Goal: Answer question/provide support

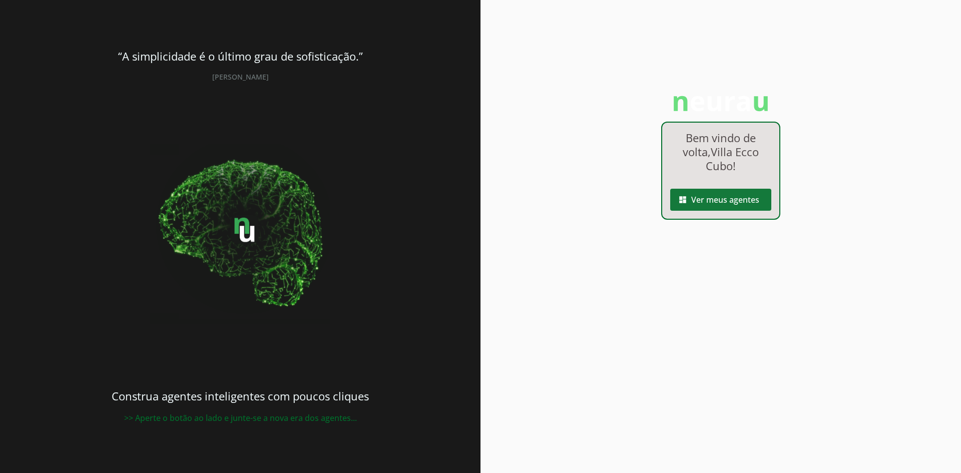
click at [744, 203] on span at bounding box center [720, 200] width 101 height 24
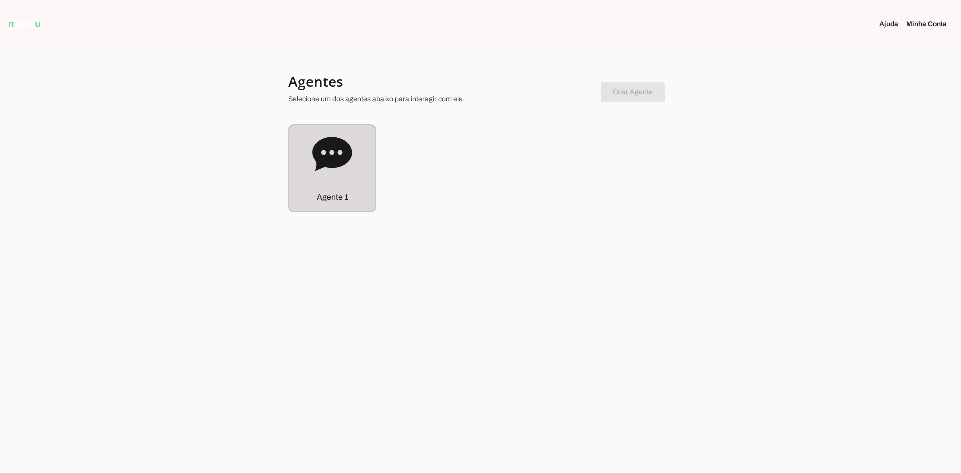
click at [336, 148] on icon at bounding box center [332, 154] width 40 height 34
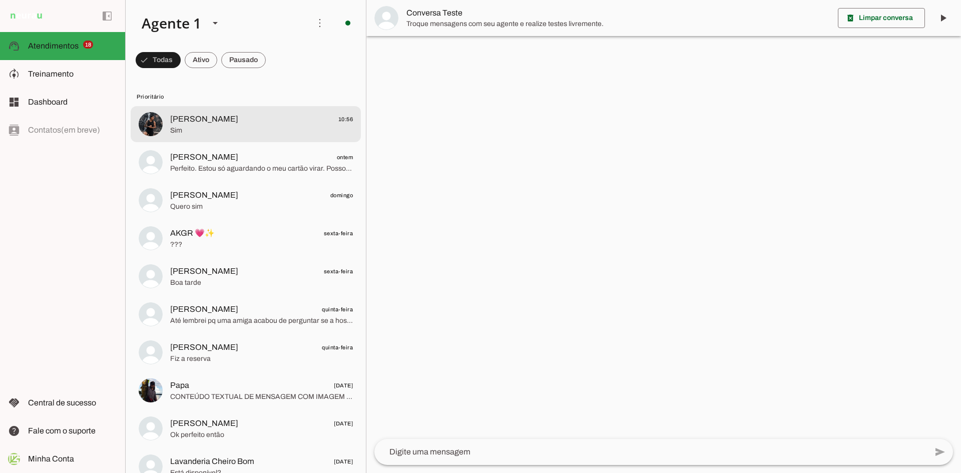
click at [223, 121] on span "[PERSON_NAME]" at bounding box center [204, 119] width 68 height 12
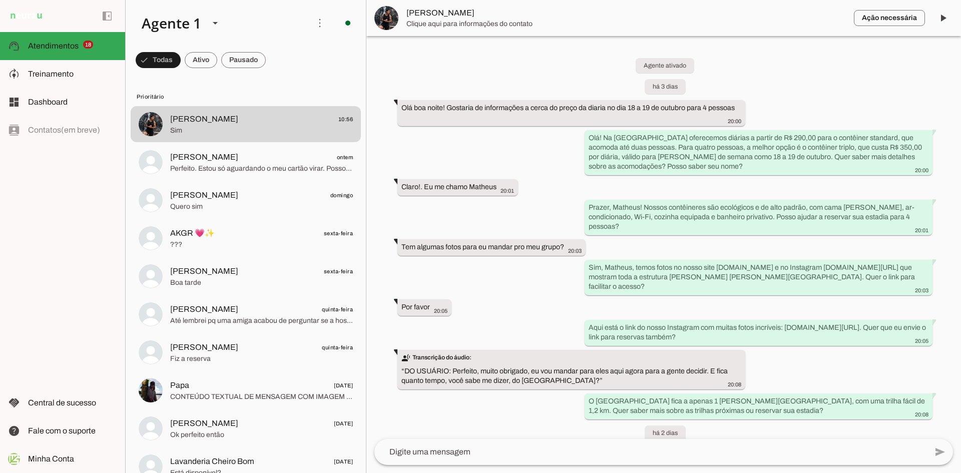
scroll to position [787, 0]
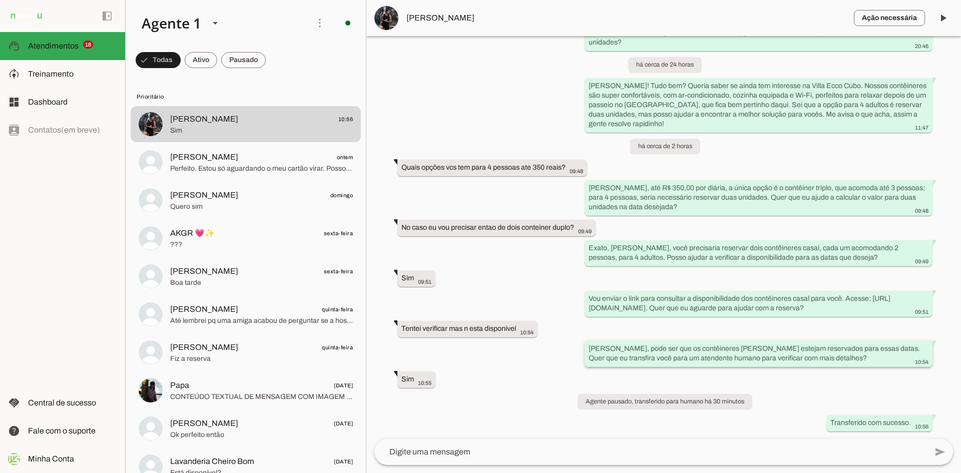
drag, startPoint x: 622, startPoint y: 353, endPoint x: 823, endPoint y: 361, distance: 200.8
click at [823, 361] on div "[PERSON_NAME], pode ser que os contêineres [PERSON_NAME] estejam reservados par…" at bounding box center [758, 355] width 340 height 22
click at [823, 362] on div "[PERSON_NAME], pode ser que os contêineres [PERSON_NAME] estejam reservados par…" at bounding box center [758, 355] width 340 height 22
drag, startPoint x: 593, startPoint y: 289, endPoint x: 875, endPoint y: 312, distance: 282.7
click at [875, 312] on div "Vou enviar o link para consultar a disponibilidade dos contêineres casal para v…" at bounding box center [758, 304] width 340 height 22
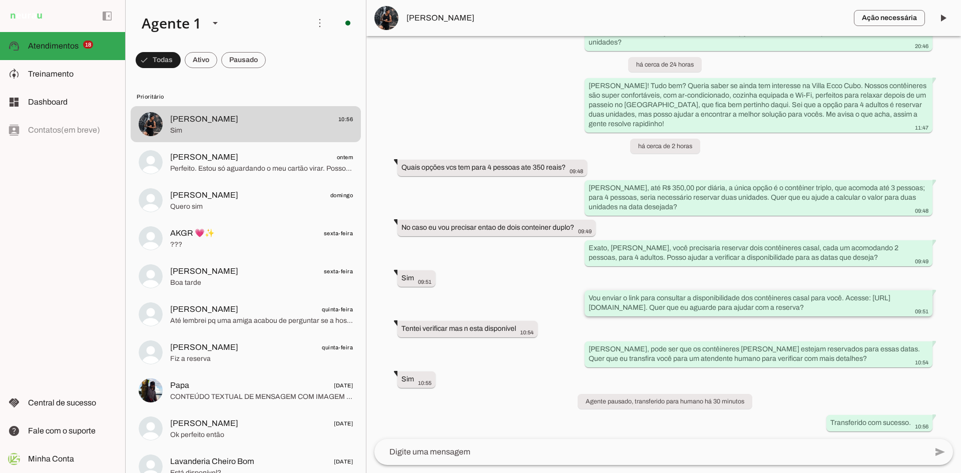
click at [723, 305] on div "Vou enviar o link para consultar a disponibilidade dos contêineres casal para v…" at bounding box center [758, 304] width 340 height 22
drag, startPoint x: 599, startPoint y: 242, endPoint x: 836, endPoint y: 245, distance: 236.7
click at [836, 245] on div "Exato, [PERSON_NAME], você precisaria reservar dois contêineres casal, cada um …" at bounding box center [758, 254] width 340 height 22
click at [838, 247] on div "Exato, [PERSON_NAME], você precisaria reservar dois contêineres casal, cada um …" at bounding box center [758, 254] width 340 height 22
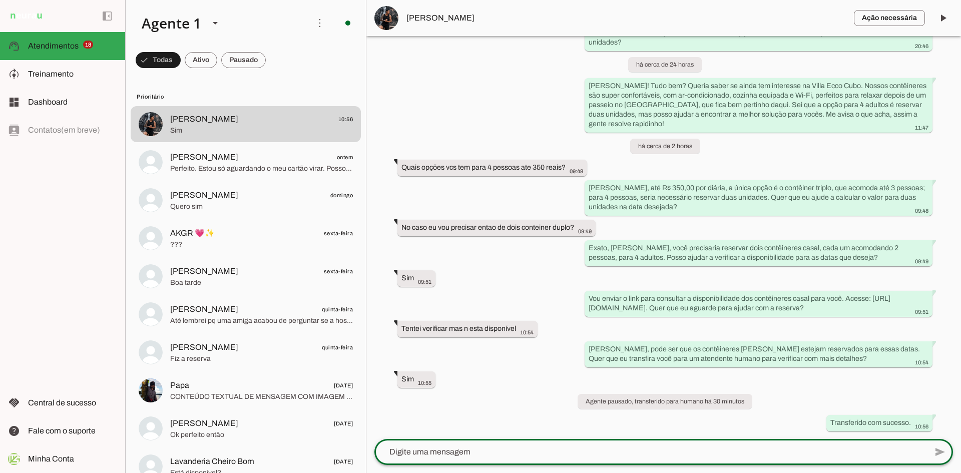
click at [433, 453] on textarea at bounding box center [650, 452] width 552 height 12
type textarea "Bom dia [PERSON_NAME], tudo bem com você?"
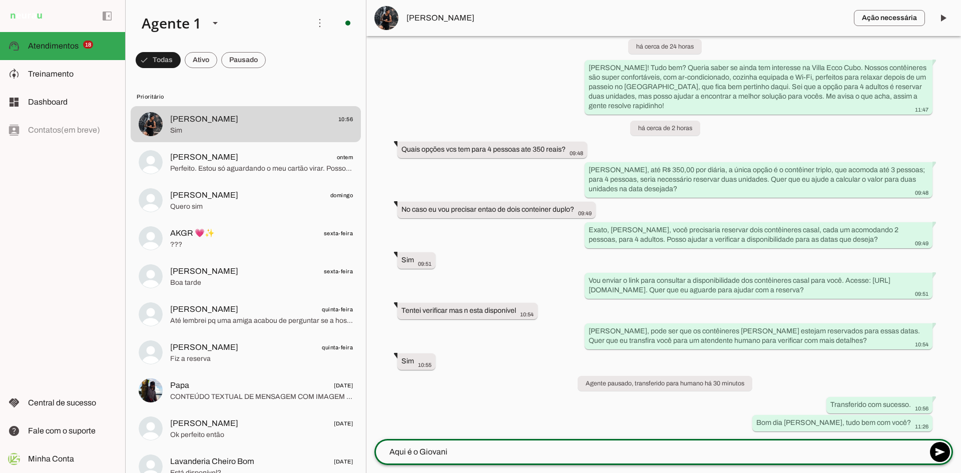
scroll to position [805, 0]
type textarea "Aqui é o Giovani e estou assumindo seu atendimento"
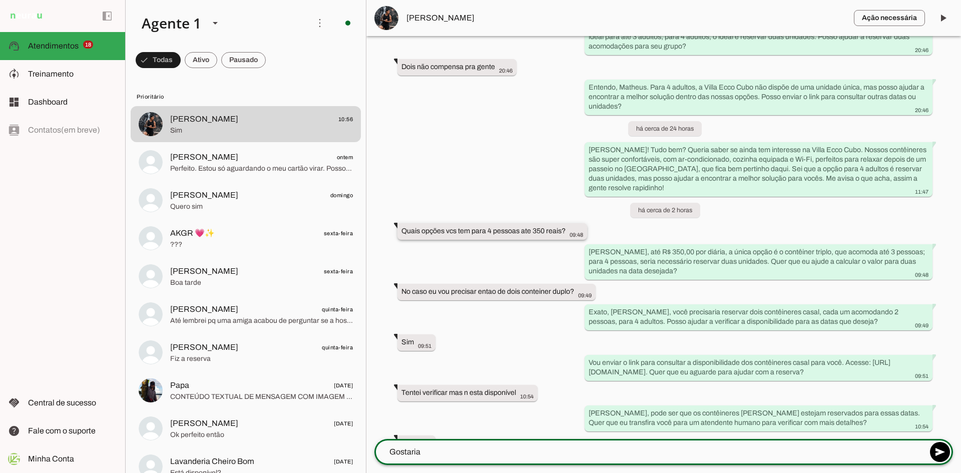
scroll to position [732, 0]
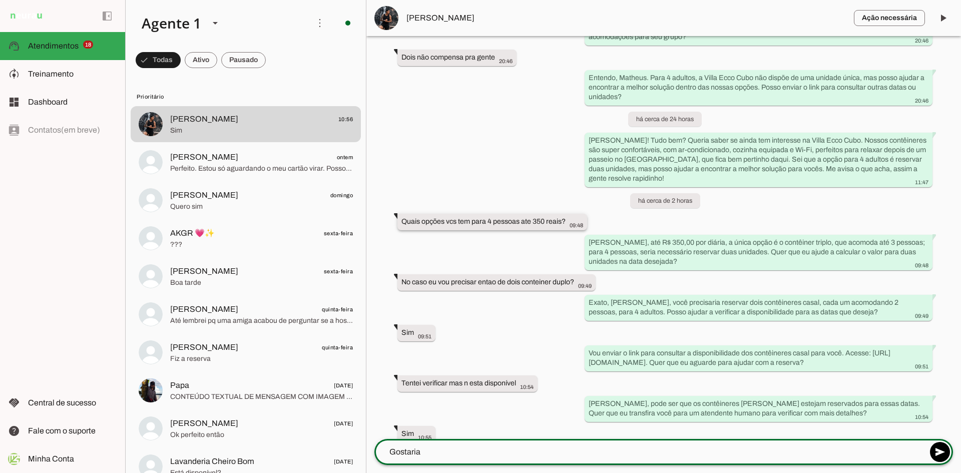
type textarea "Gostaria"
type md-outlined-text-field "Gostaria"
click at [0, 0] on slot "Quais opções vcs tem para 4 pessoas ate 350 reais?" at bounding box center [0, 0] width 0 height 0
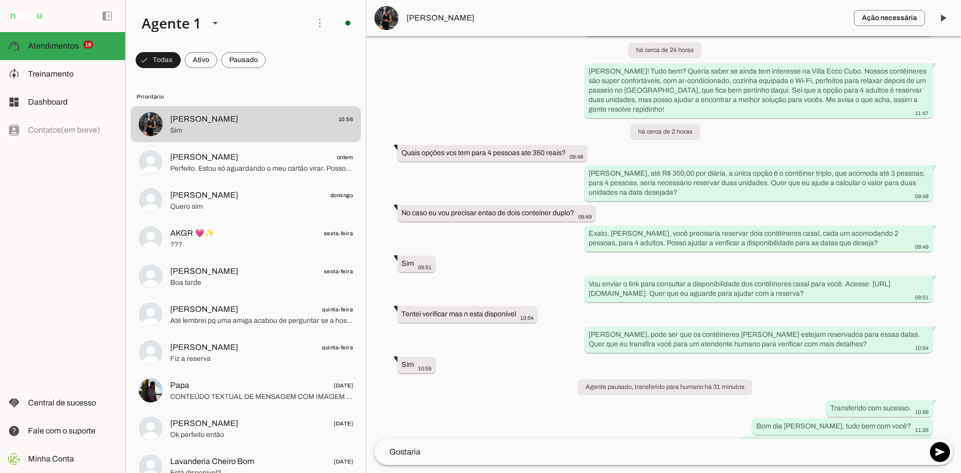
scroll to position [823, 0]
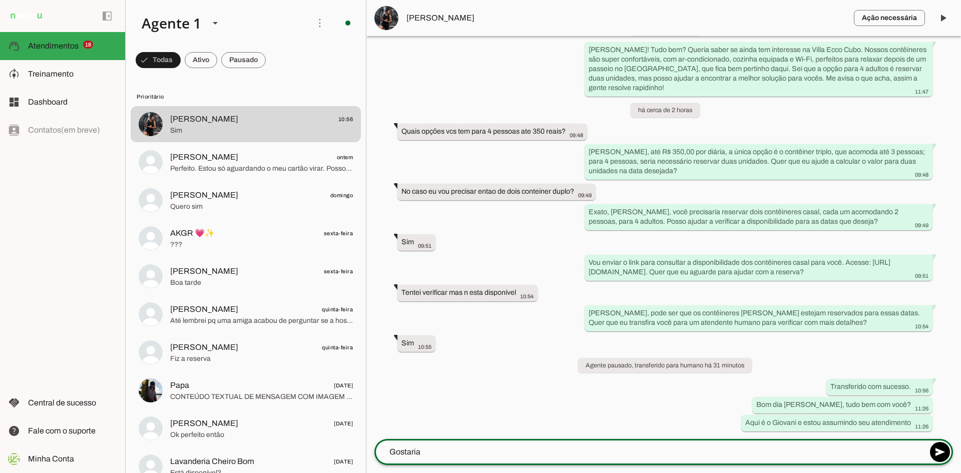
drag, startPoint x: 444, startPoint y: 448, endPoint x: 386, endPoint y: 446, distance: 58.6
click at [386, 446] on textarea "Gostaria" at bounding box center [650, 452] width 552 height 12
type textarea "Estou vendo aqui que você precisa de hospedagem para 04 pessoas correto?"
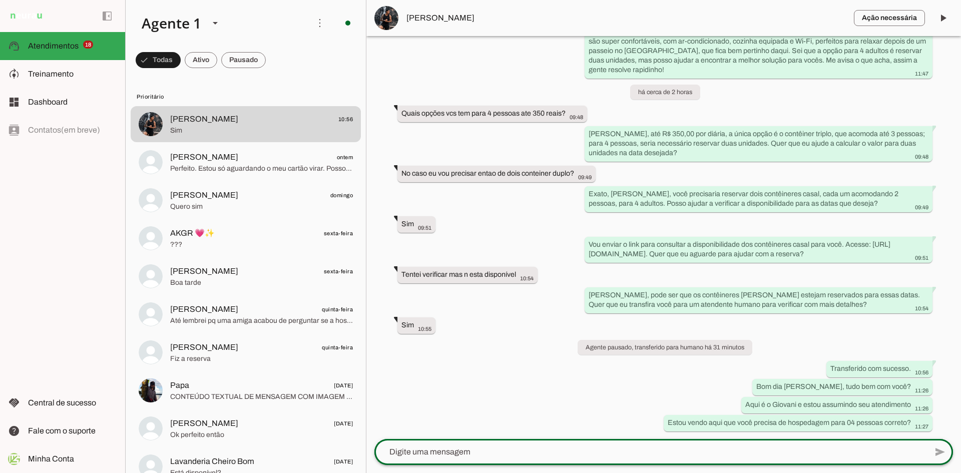
scroll to position [841, 0]
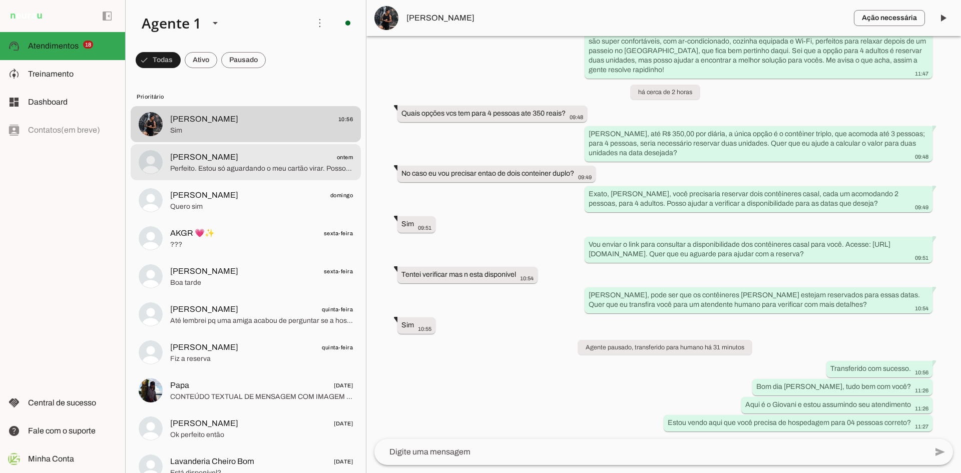
click at [225, 164] on span "Perfeito. Estou só aguardando o meu cartão virar. Posso pagar com mais de uma f…" at bounding box center [261, 169] width 183 height 10
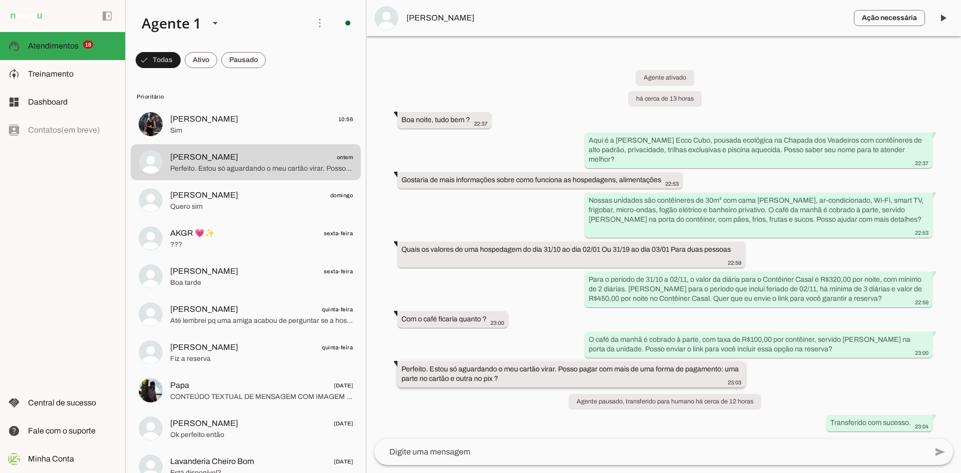
drag, startPoint x: 402, startPoint y: 369, endPoint x: 515, endPoint y: 380, distance: 113.6
click at [515, 380] on div "Perfeito. Estou só aguardando o meu cartão virar. Posso pagar com mais de uma f…" at bounding box center [571, 375] width 340 height 22
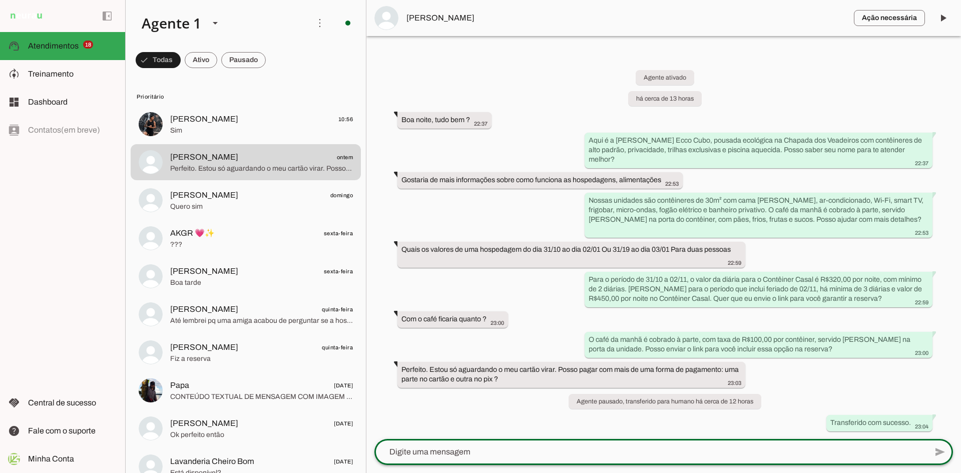
click at [465, 454] on textarea at bounding box center [650, 452] width 552 height 12
type textarea "Bom dia Renan, pode sim fazer o pagamento dessa forma sem problemas"
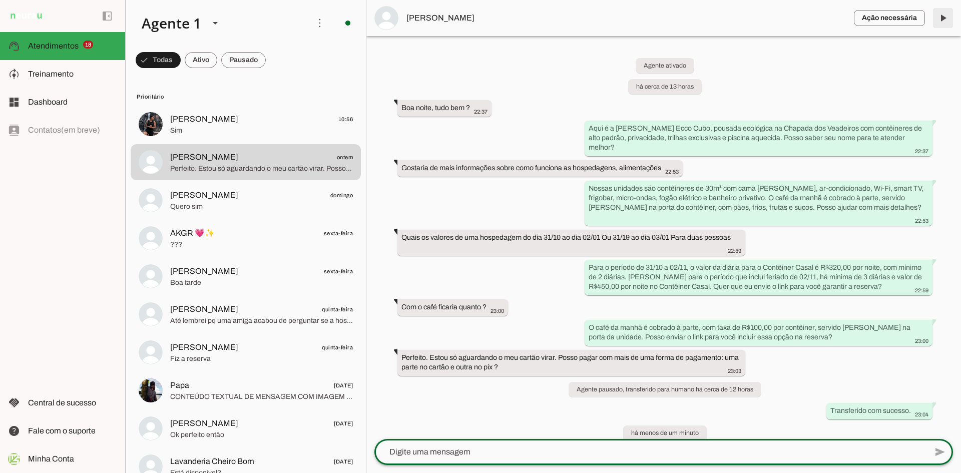
click at [943, 19] on span at bounding box center [943, 18] width 24 height 24
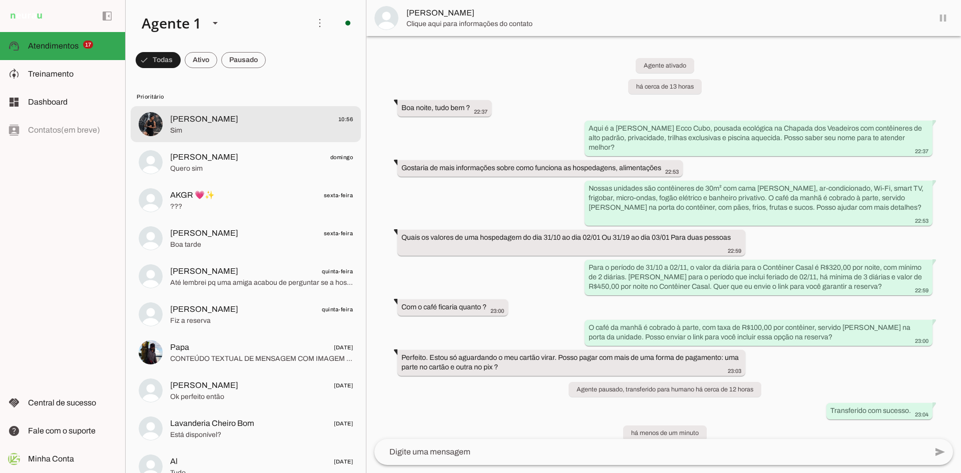
drag, startPoint x: 241, startPoint y: 127, endPoint x: 538, endPoint y: 293, distance: 340.5
click at [241, 127] on span "Sim" at bounding box center [261, 131] width 183 height 10
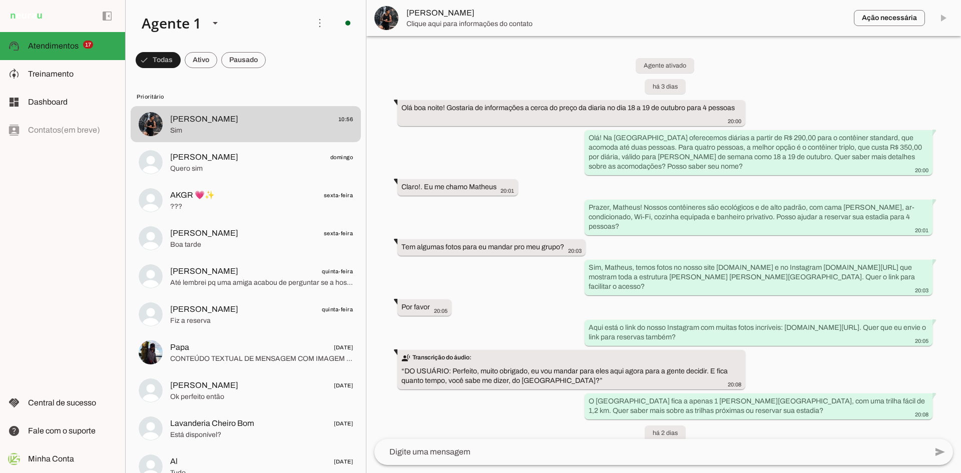
scroll to position [841, 0]
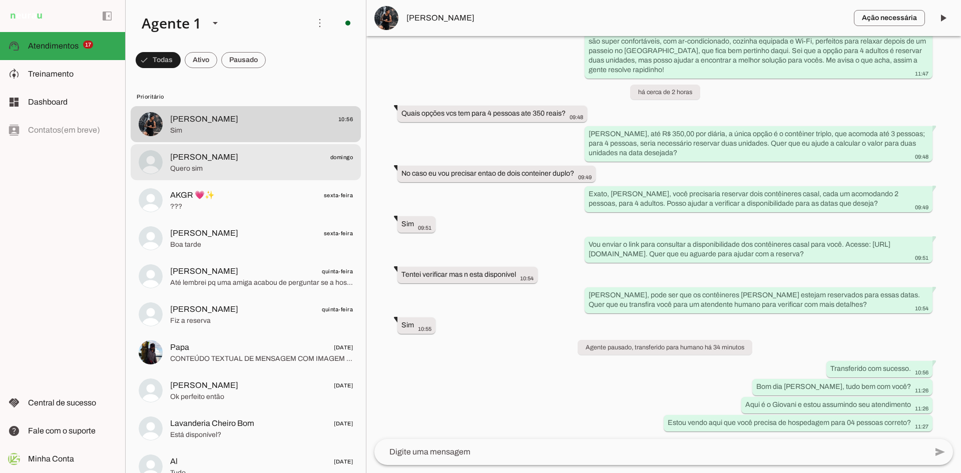
click at [262, 161] on span "[PERSON_NAME]" at bounding box center [261, 157] width 183 height 13
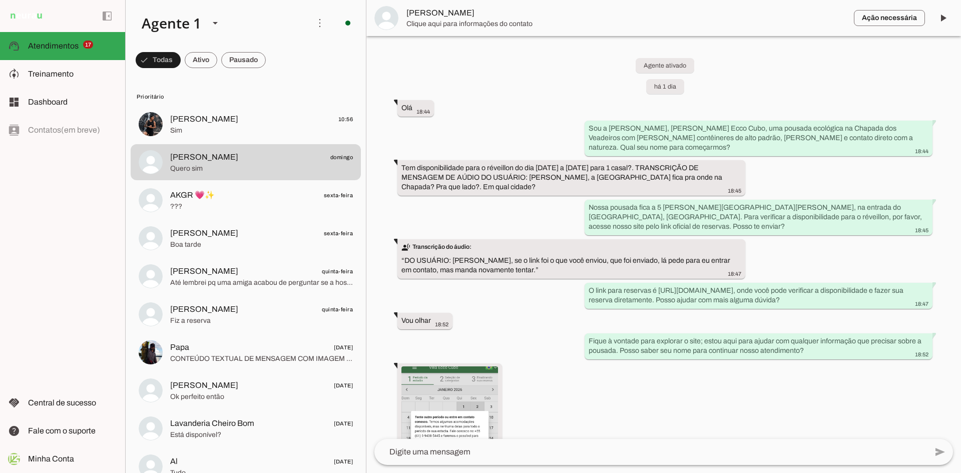
scroll to position [307, 0]
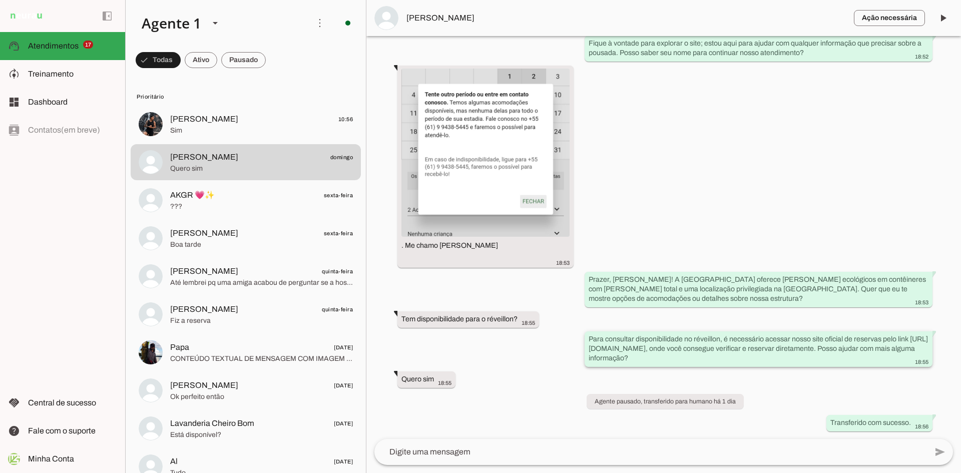
drag, startPoint x: 679, startPoint y: 358, endPoint x: 848, endPoint y: 354, distance: 168.7
click at [848, 354] on div "Para consultar disponibilidade no réveillon, é necessário acessar nosso site of…" at bounding box center [758, 350] width 340 height 32
click at [847, 356] on div "Para consultar disponibilidade no réveillon, é necessário acessar nosso site of…" at bounding box center [758, 350] width 340 height 32
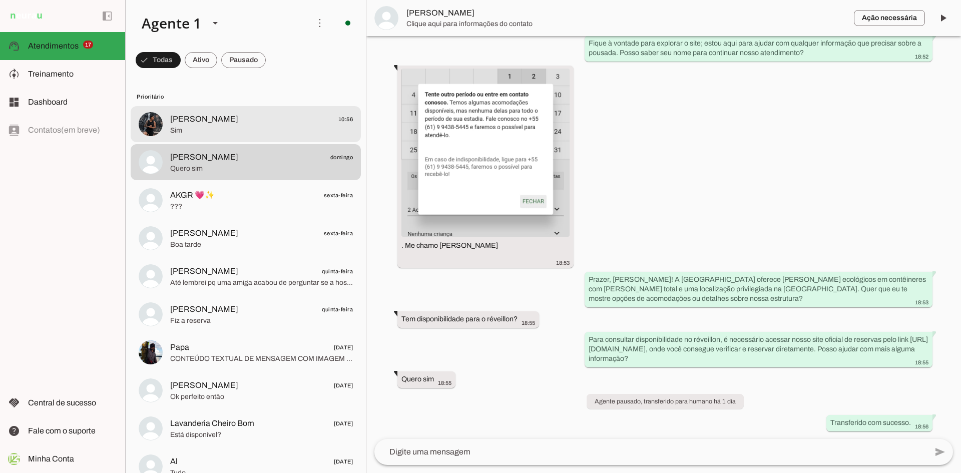
click at [226, 122] on span "[PERSON_NAME]" at bounding box center [204, 119] width 68 height 12
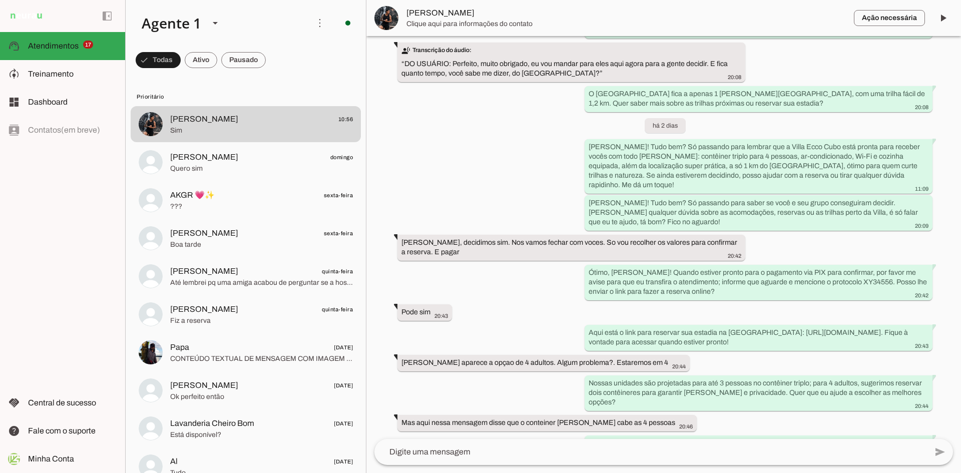
scroll to position [841, 0]
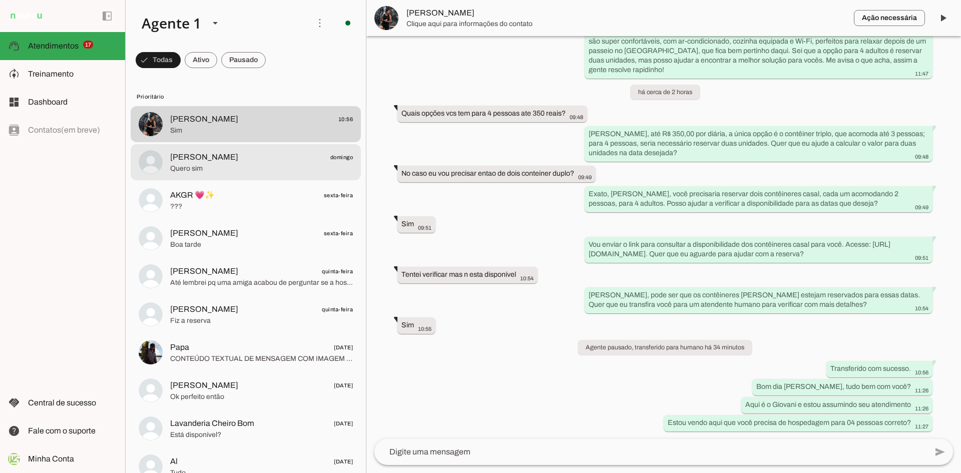
click at [246, 174] on div at bounding box center [261, 162] width 183 height 25
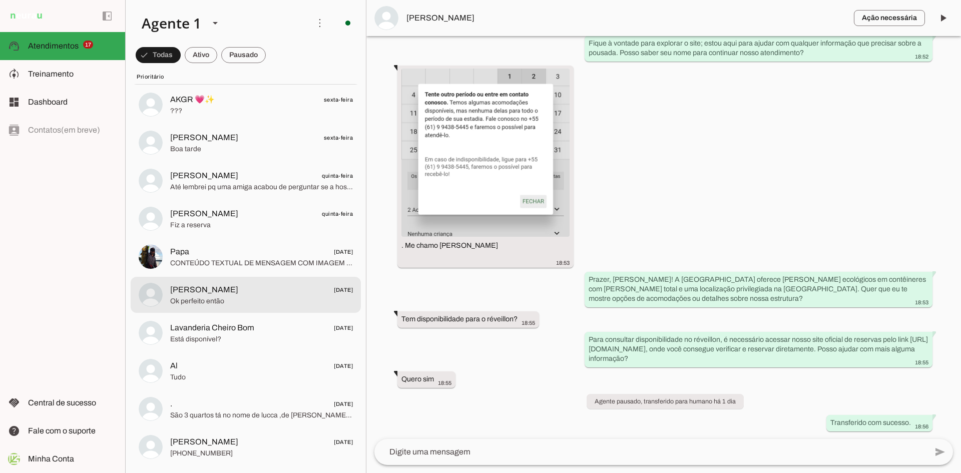
scroll to position [100, 0]
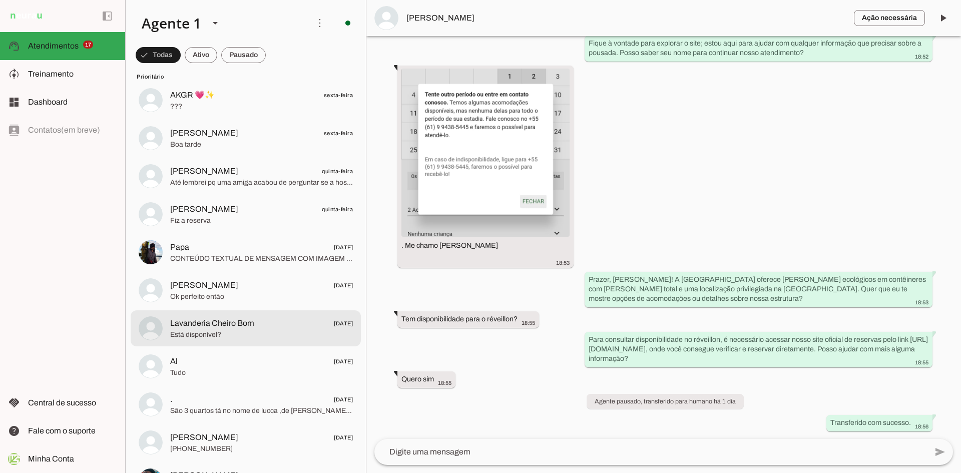
drag, startPoint x: 234, startPoint y: 338, endPoint x: 301, endPoint y: 375, distance: 76.6
click at [234, 338] on span "Está disponível?" at bounding box center [261, 335] width 183 height 10
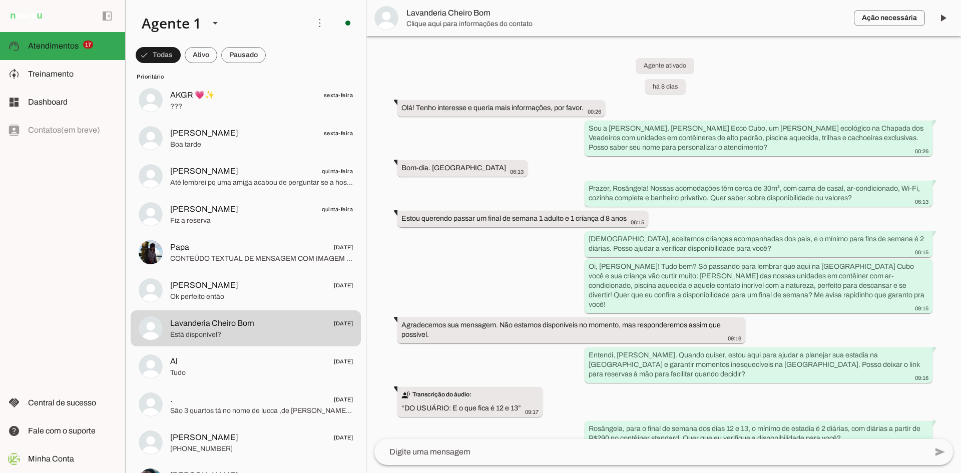
scroll to position [241, 0]
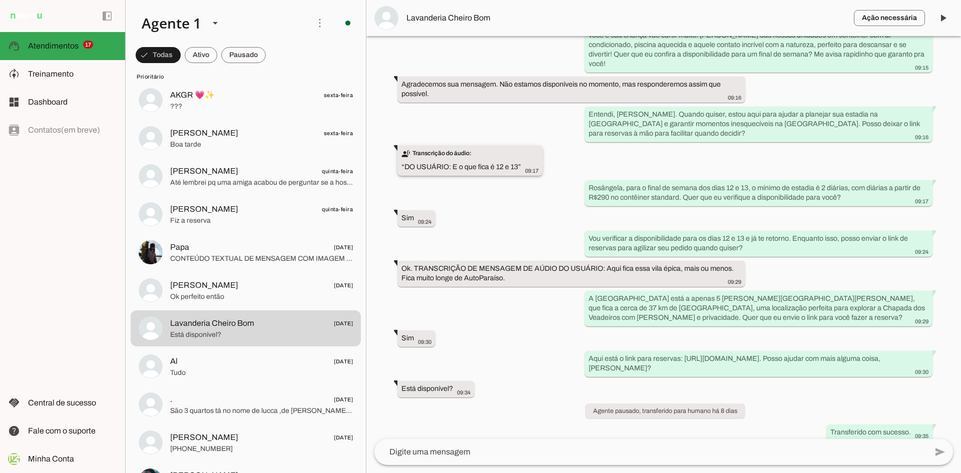
drag, startPoint x: 453, startPoint y: 157, endPoint x: 521, endPoint y: 158, distance: 68.1
click at [524, 158] on div "transcribe Transcrição do áudio: “ DO USUÁRIO: E o que fica é 12 e 13 ” 09:17" at bounding box center [469, 162] width 137 height 26
click at [519, 159] on div "transcribe Transcrição do áudio: “ DO USUÁRIO: E o que fica é 12 e 13 ” 09:17" at bounding box center [469, 162] width 137 height 26
click at [505, 167] on div "Agente ativado há 8 [PERSON_NAME]! Tenho interesse e queria mais informações, p…" at bounding box center [663, 237] width 594 height 403
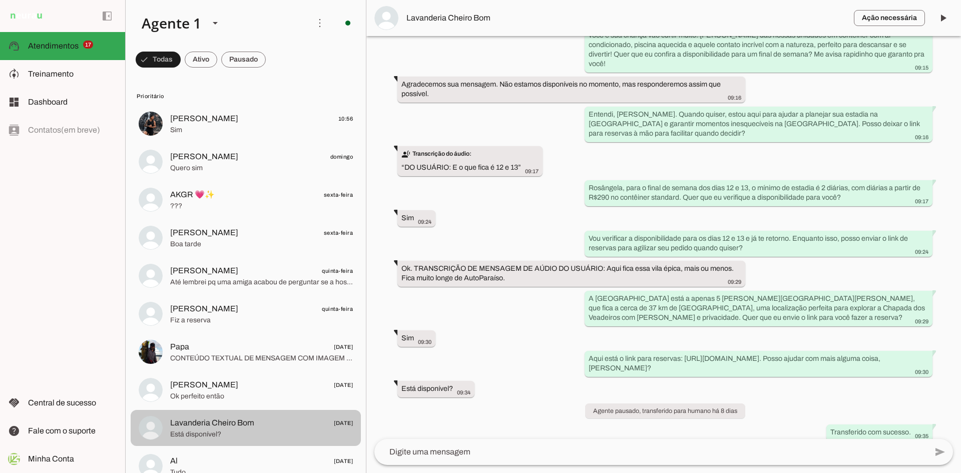
scroll to position [0, 0]
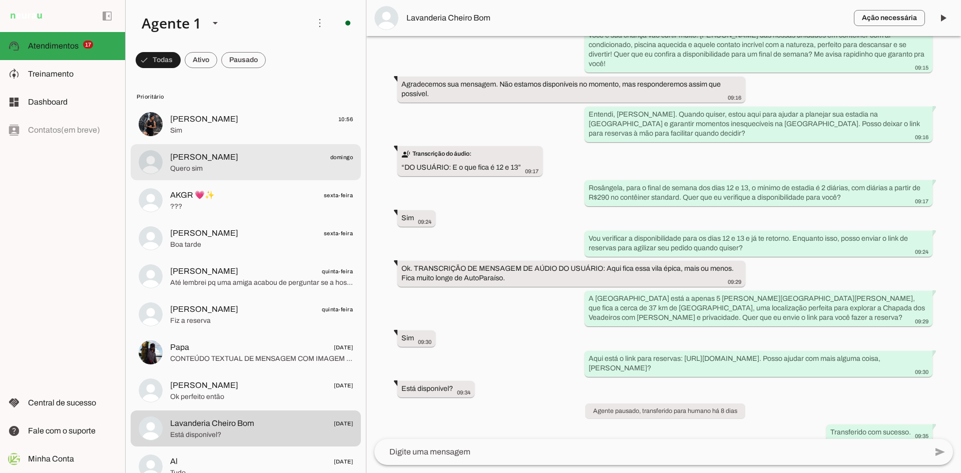
click at [215, 165] on span "Quero sim" at bounding box center [261, 169] width 183 height 10
